Goal: Check status: Check status

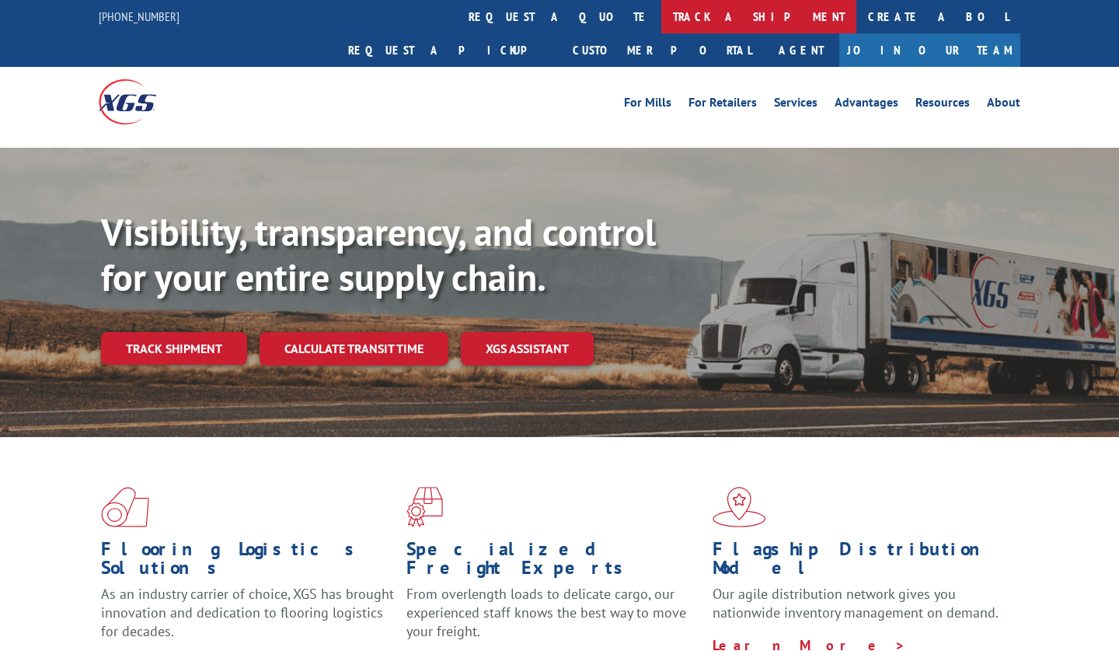
click at [662, 15] on link "track a shipment" at bounding box center [759, 16] width 195 height 33
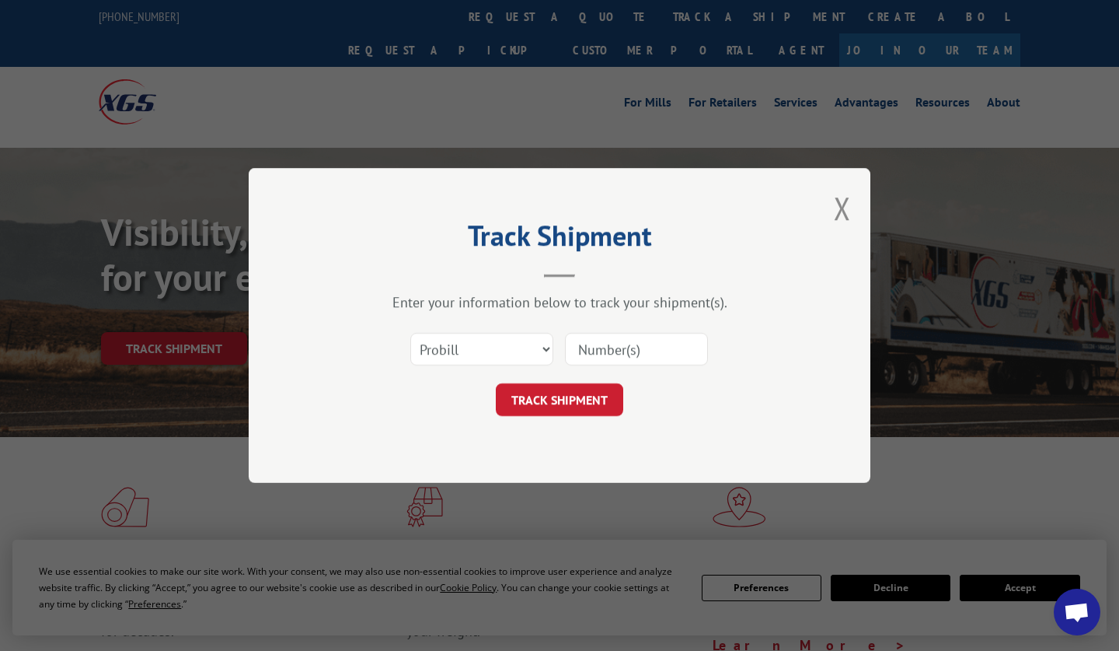
click at [585, 351] on input at bounding box center [636, 349] width 143 height 33
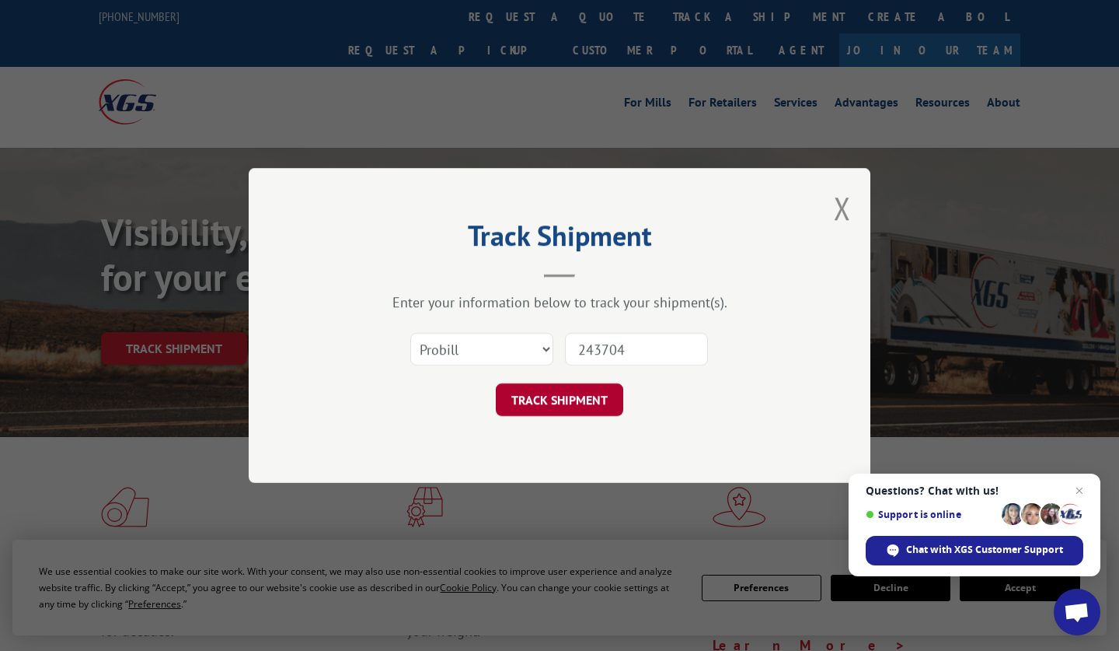
type input "243704"
click at [557, 389] on button "TRACK SHIPMENT" at bounding box center [559, 399] width 127 height 33
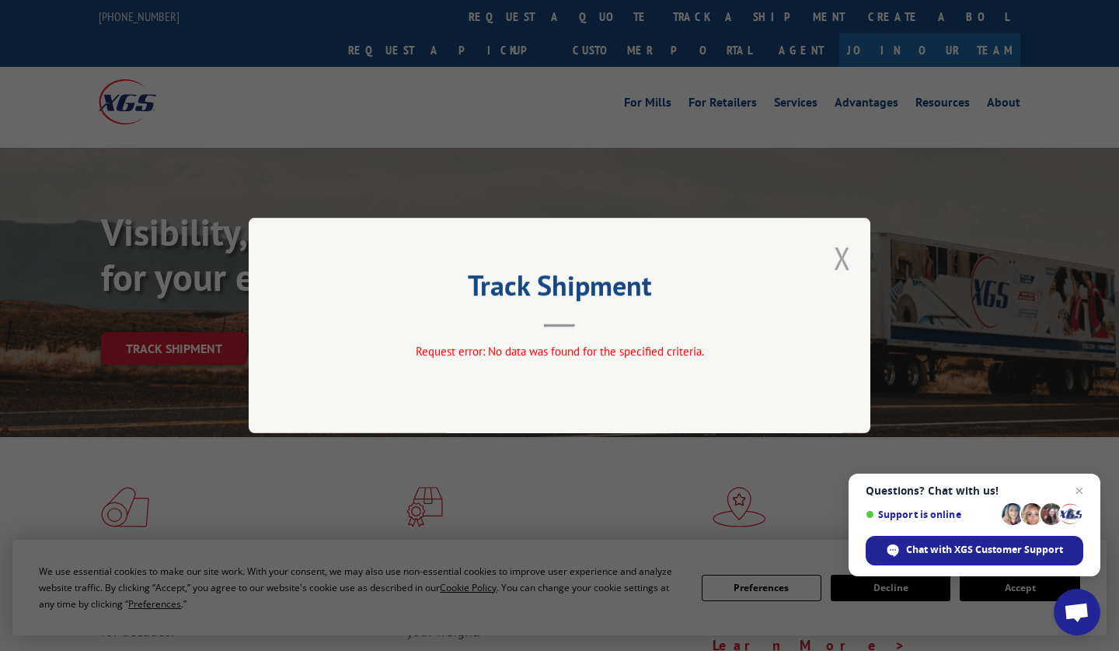
click at [846, 257] on button "Close modal" at bounding box center [842, 257] width 17 height 41
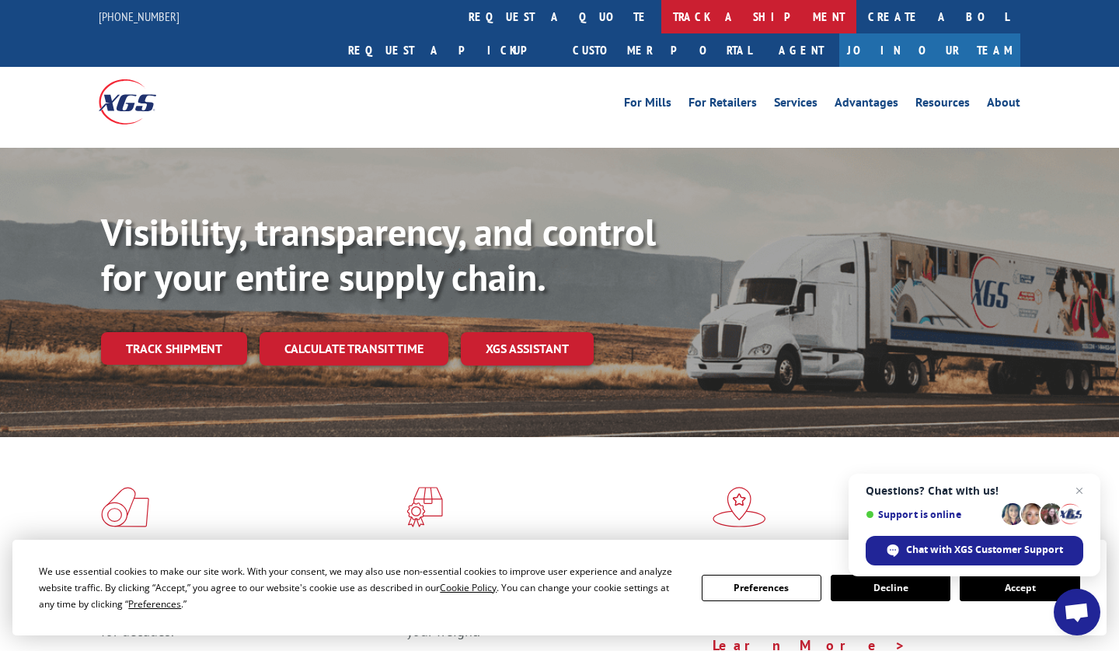
click at [662, 14] on link "track a shipment" at bounding box center [759, 16] width 195 height 33
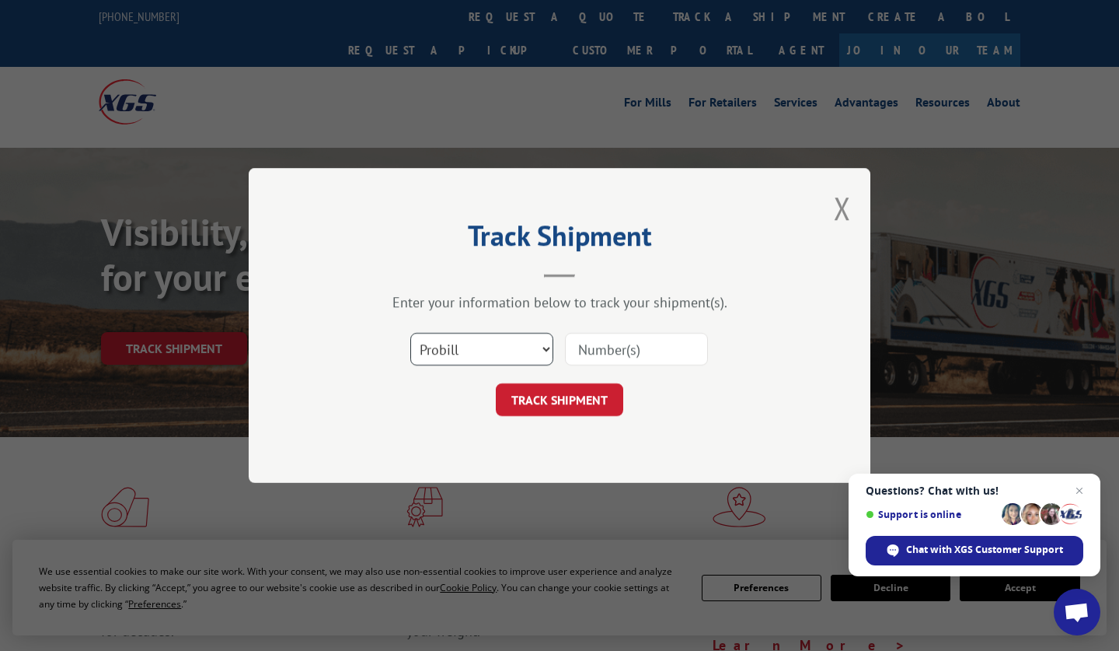
select select "bol"
click at [613, 353] on input at bounding box center [636, 349] width 143 height 33
type input "243704"
click at [552, 402] on button "TRACK SHIPMENT" at bounding box center [559, 399] width 127 height 33
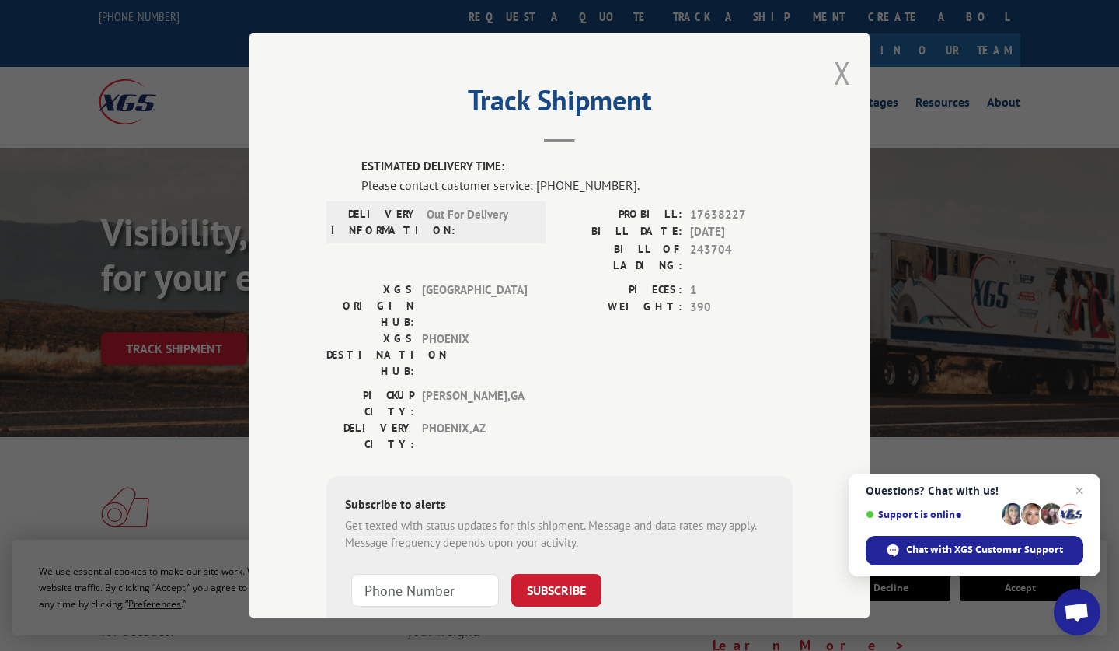
click at [841, 72] on button "Close modal" at bounding box center [842, 72] width 17 height 41
